Goal: Navigation & Orientation: Find specific page/section

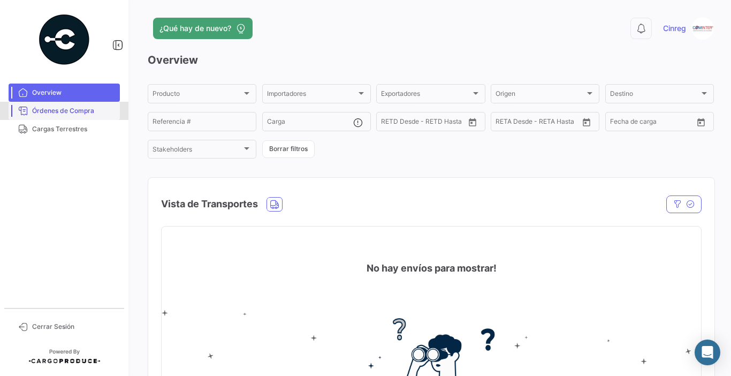
click at [57, 109] on span "Órdenes de Compra" at bounding box center [73, 111] width 83 height 10
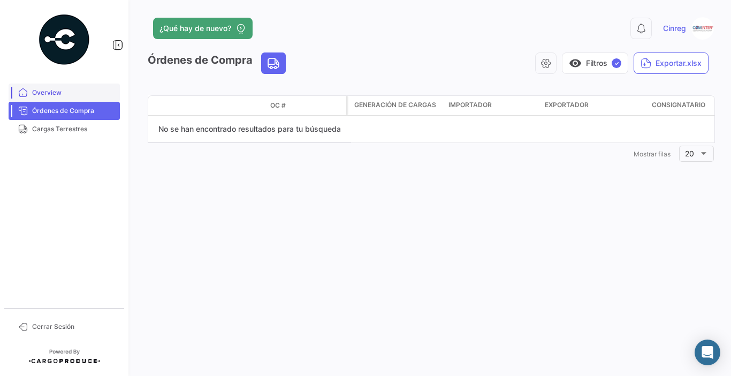
click at [98, 92] on span "Overview" at bounding box center [73, 93] width 83 height 10
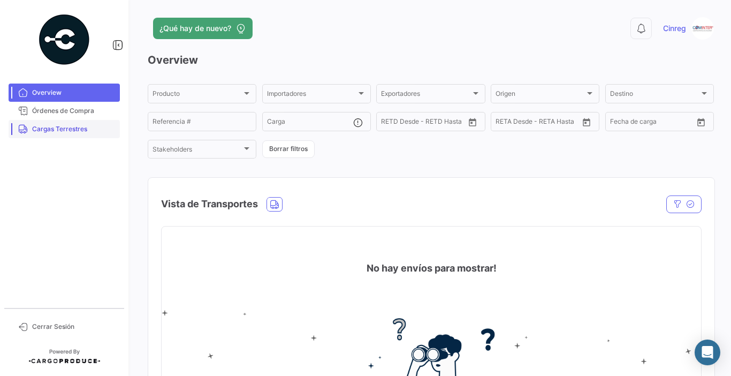
click at [39, 135] on link "Cargas Terrestres" at bounding box center [64, 129] width 111 height 18
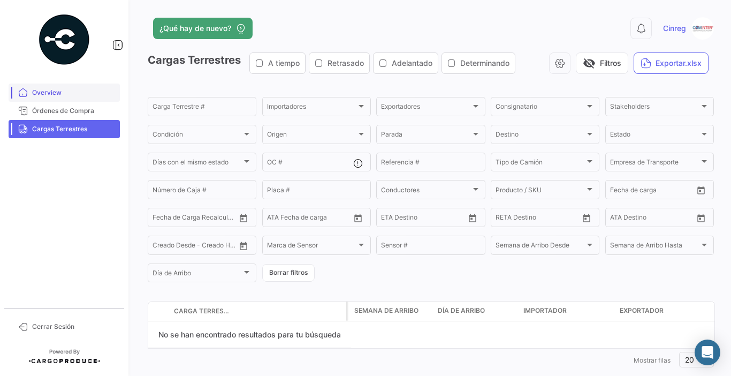
click at [59, 93] on span "Overview" at bounding box center [73, 93] width 83 height 10
